Goal: Transaction & Acquisition: Purchase product/service

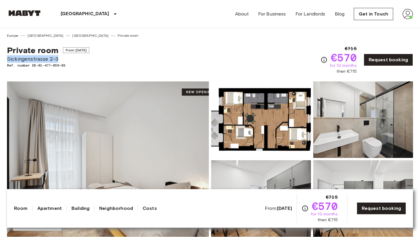
drag, startPoint x: 7, startPoint y: 60, endPoint x: 72, endPoint y: 60, distance: 65.7
click at [72, 60] on span "Sickingenstrasse 2-3" at bounding box center [48, 59] width 82 height 8
copy span "Sickingenstrasse 2-3"
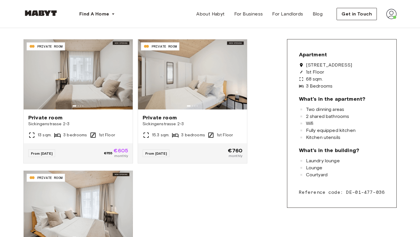
scroll to position [144, 0]
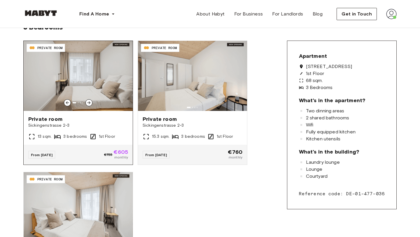
click at [117, 129] on div "Private room Sickingenstrasse 2-3 13 sqm. 3 bedrooms 1st Floor" at bounding box center [78, 128] width 109 height 34
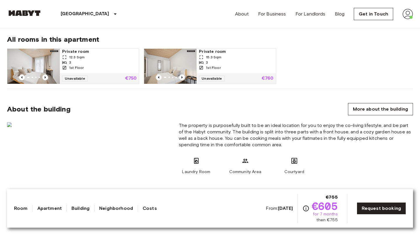
scroll to position [310, 0]
